Goal: Information Seeking & Learning: Learn about a topic

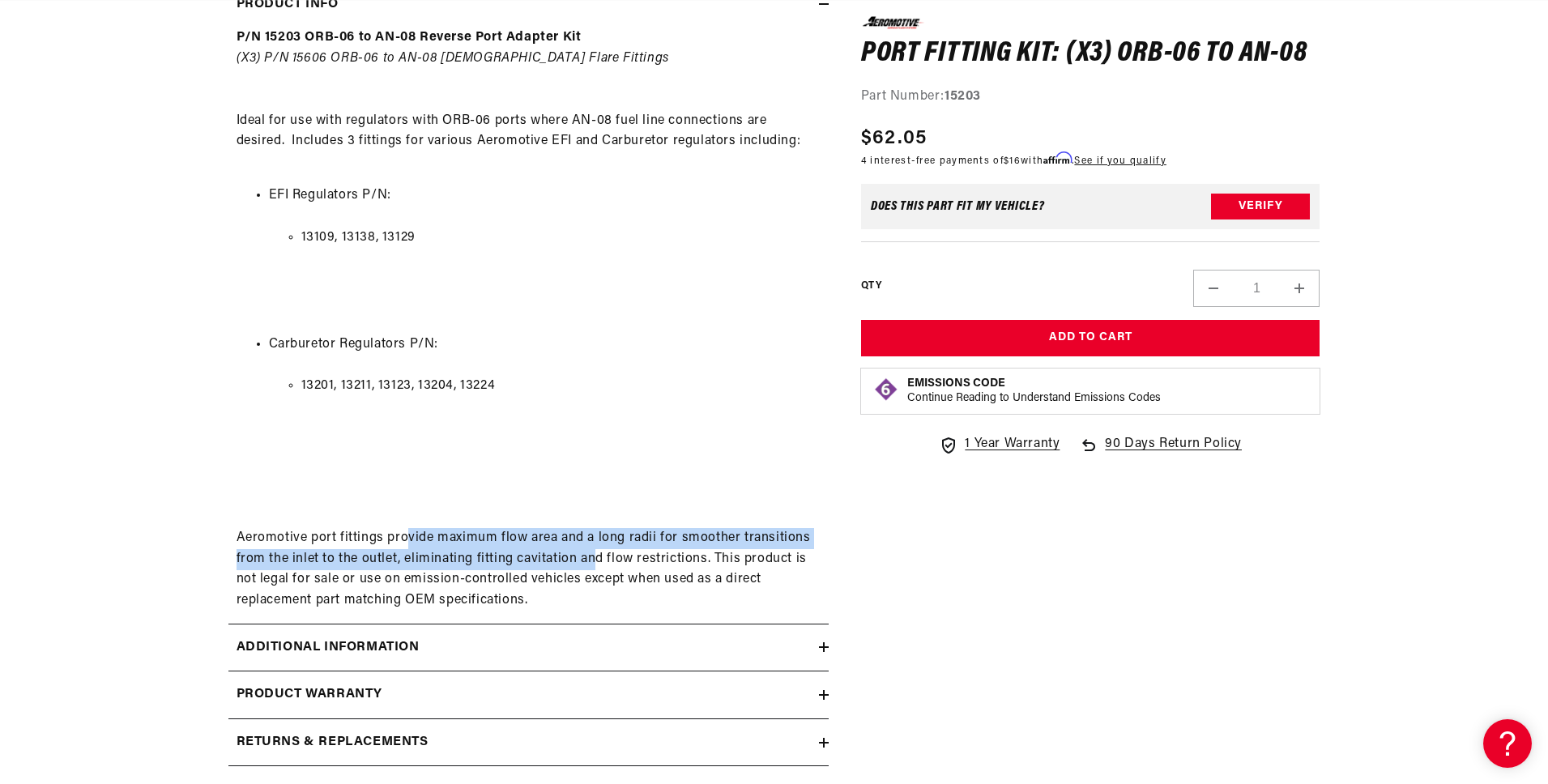
scroll to position [0, 3081]
drag, startPoint x: 406, startPoint y: 540, endPoint x: 592, endPoint y: 569, distance: 188.2
click at [592, 569] on div "P/N 15203 ORB-06 to AN-08 Reverse Port Adapter Kit (X3) P/N 15606 ORB-06 to AN-…" at bounding box center [528, 318] width 600 height 583
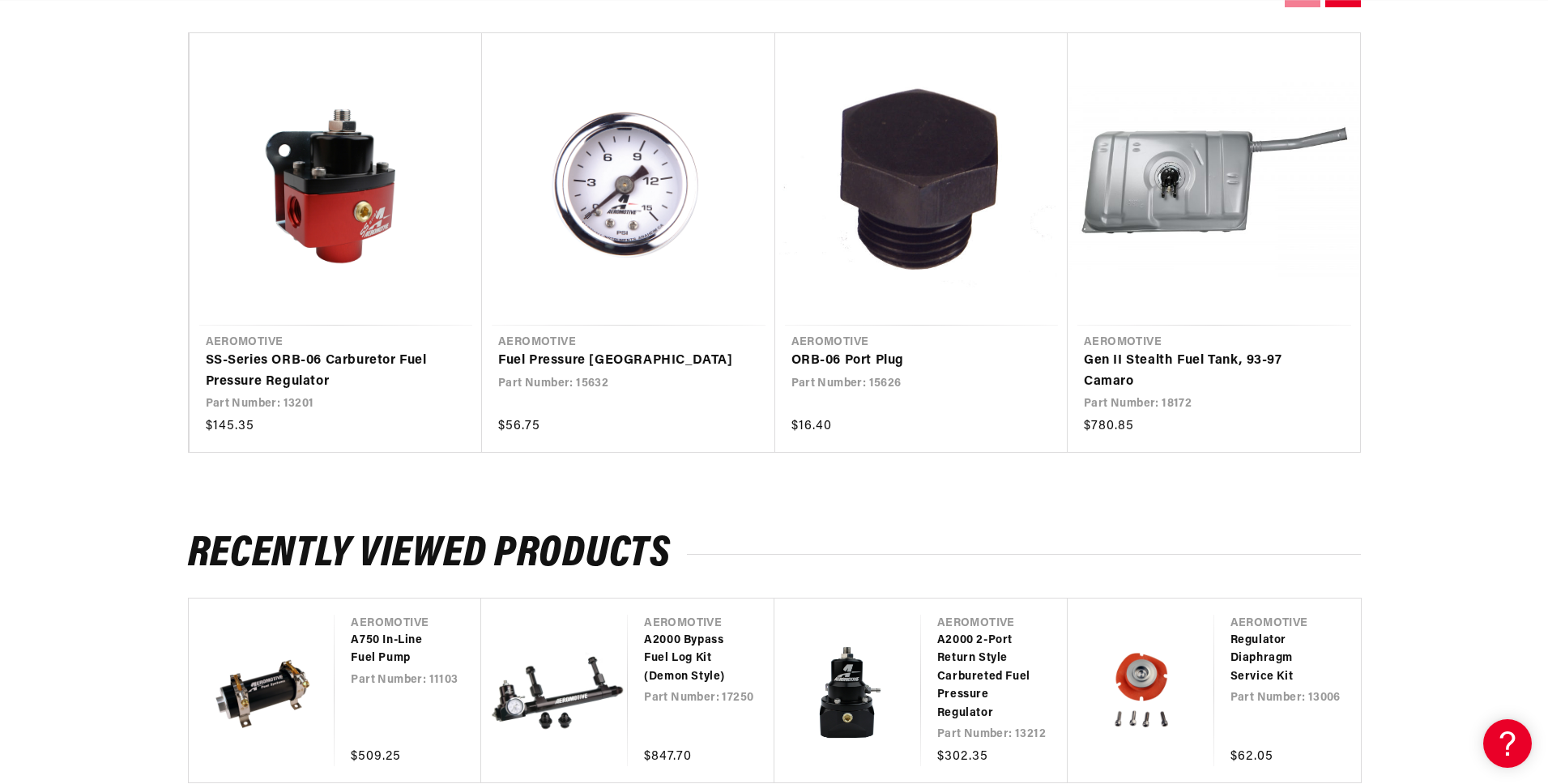
scroll to position [0, 0]
click at [294, 380] on link "SS-Series ORB-06 Carburetor Fuel Pressure Regulator" at bounding box center [328, 371] width 245 height 41
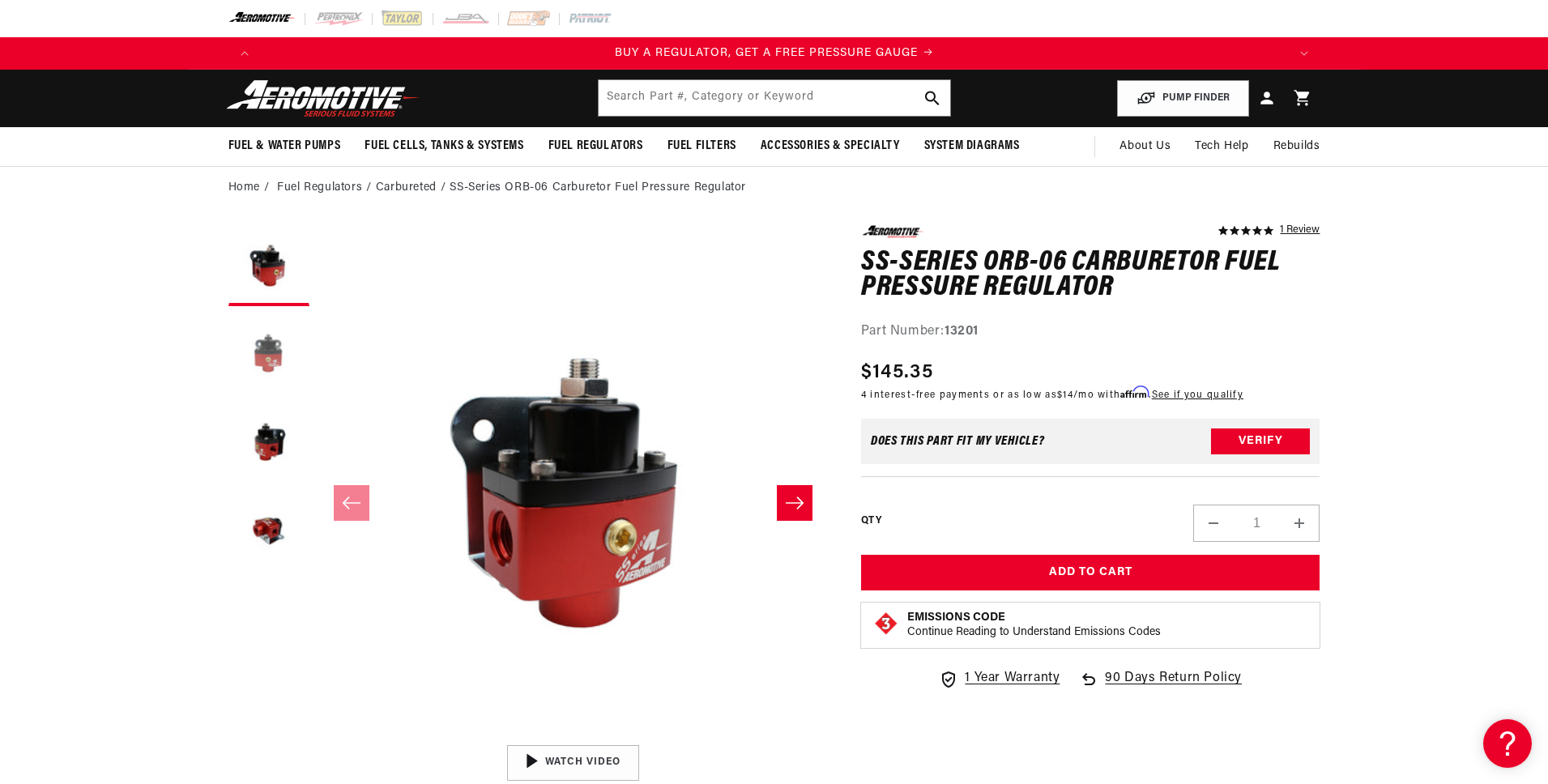
click at [280, 354] on button "Load image 2 in gallery view" at bounding box center [269, 355] width 81 height 81
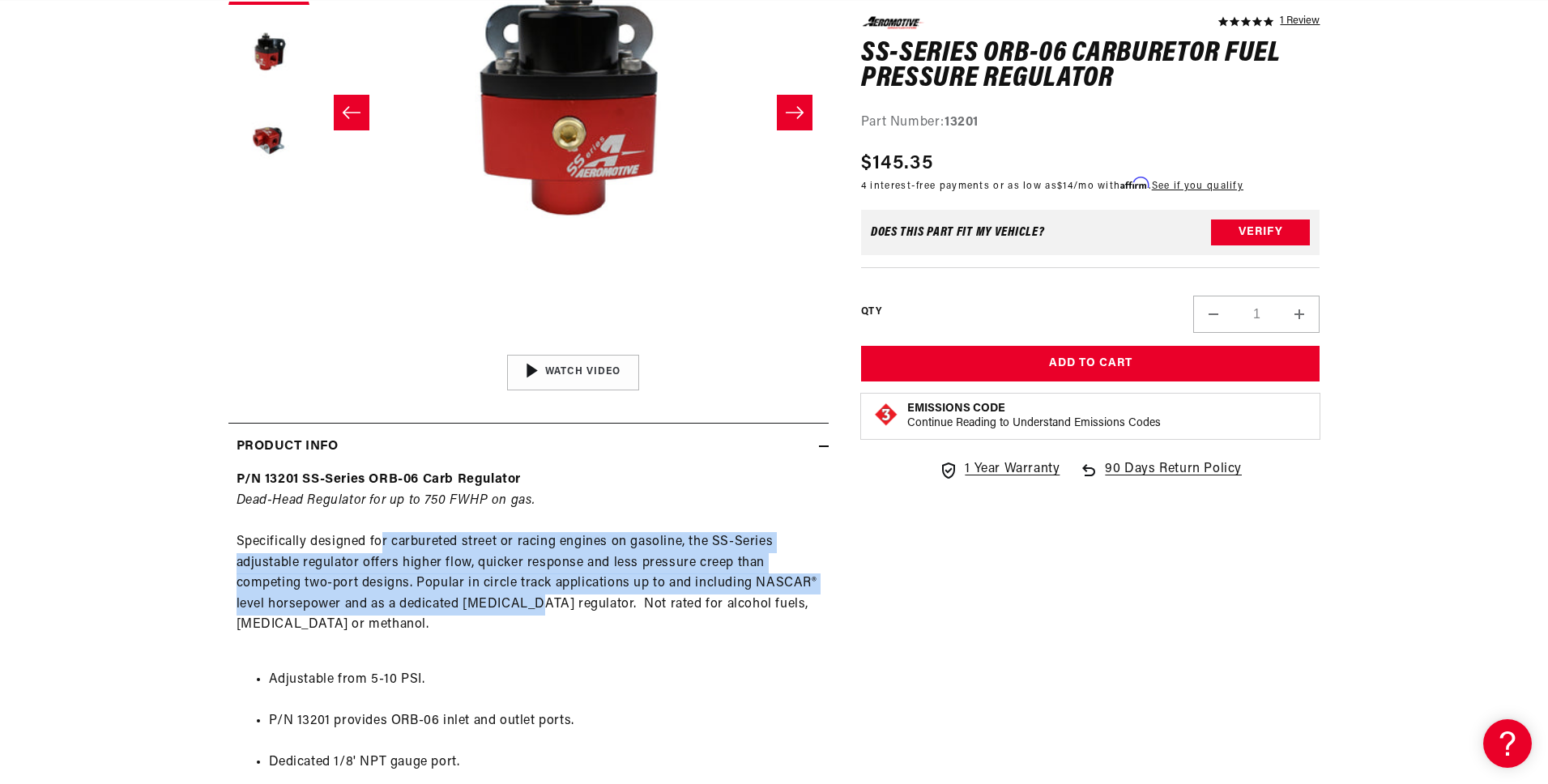
drag, startPoint x: 382, startPoint y: 544, endPoint x: 526, endPoint y: 602, distance: 155.2
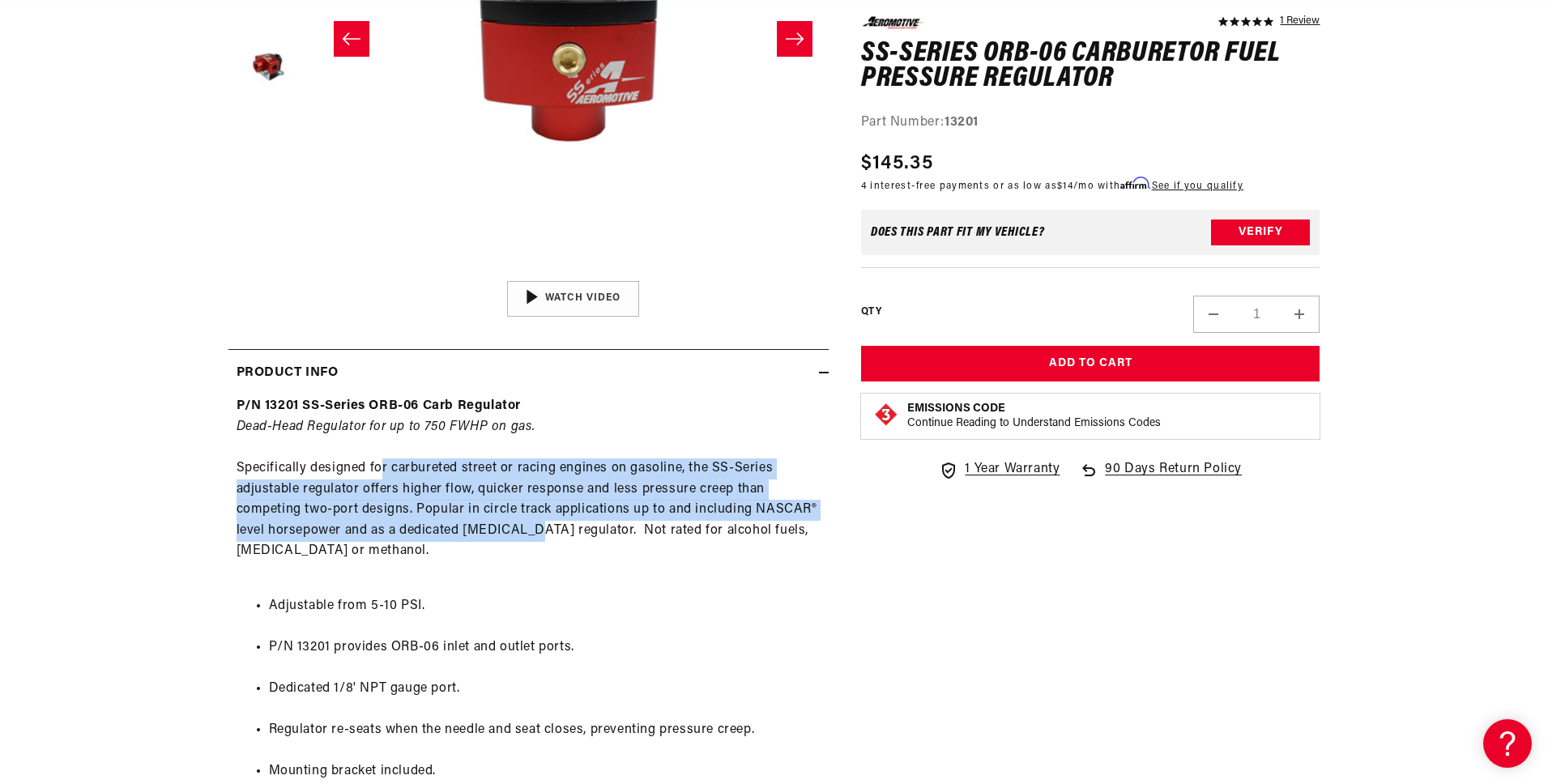
scroll to position [0, 2054]
